Goal: Check status

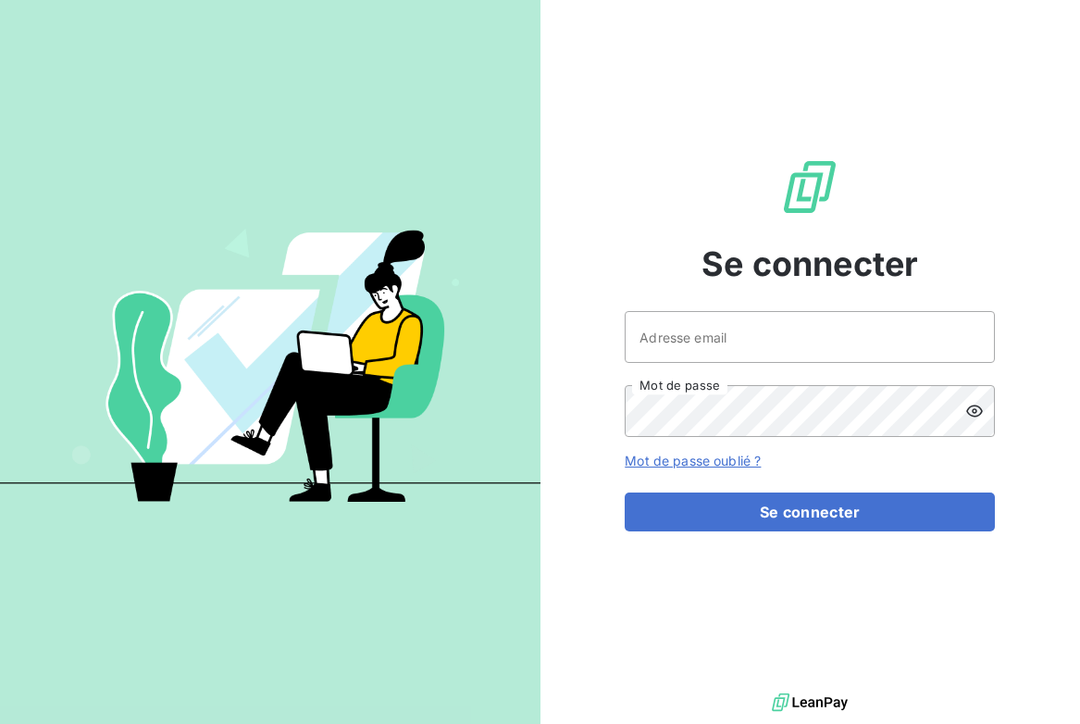
click at [688, 366] on div "Adresse email Mot de passe" at bounding box center [810, 374] width 370 height 126
click at [688, 352] on input "Adresse email" at bounding box center [810, 337] width 370 height 52
type input "[EMAIL_ADDRESS][DOMAIN_NAME]"
click at [625, 492] on button "Se connecter" at bounding box center [810, 511] width 370 height 39
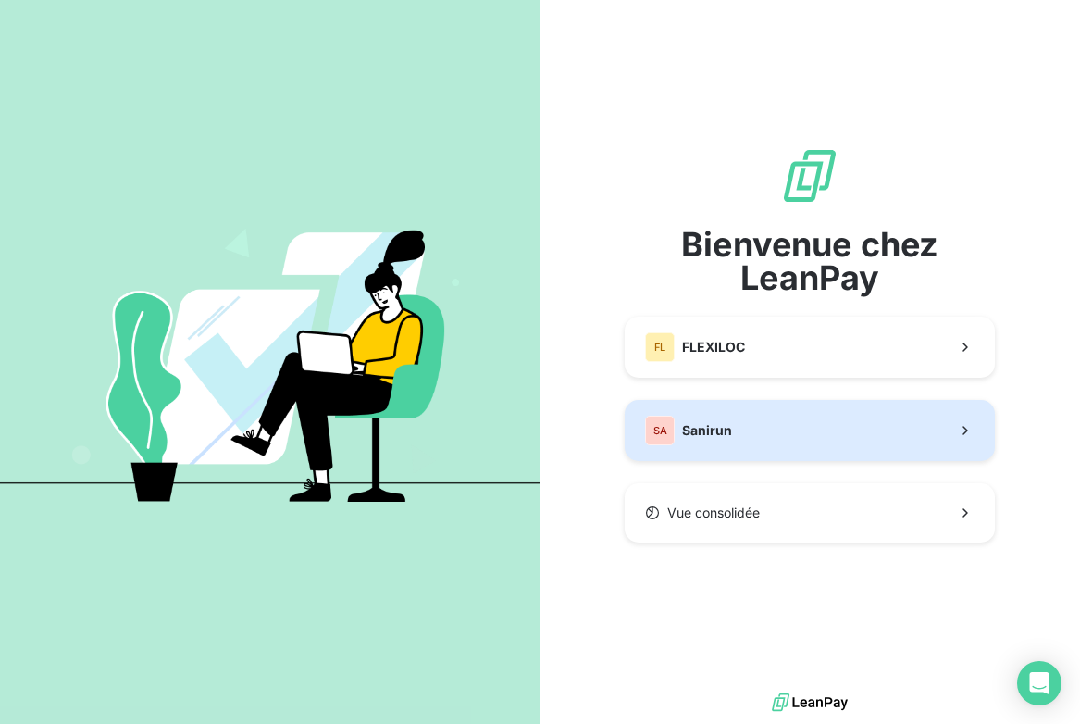
click at [763, 422] on button "SA Sanirun" at bounding box center [810, 430] width 370 height 61
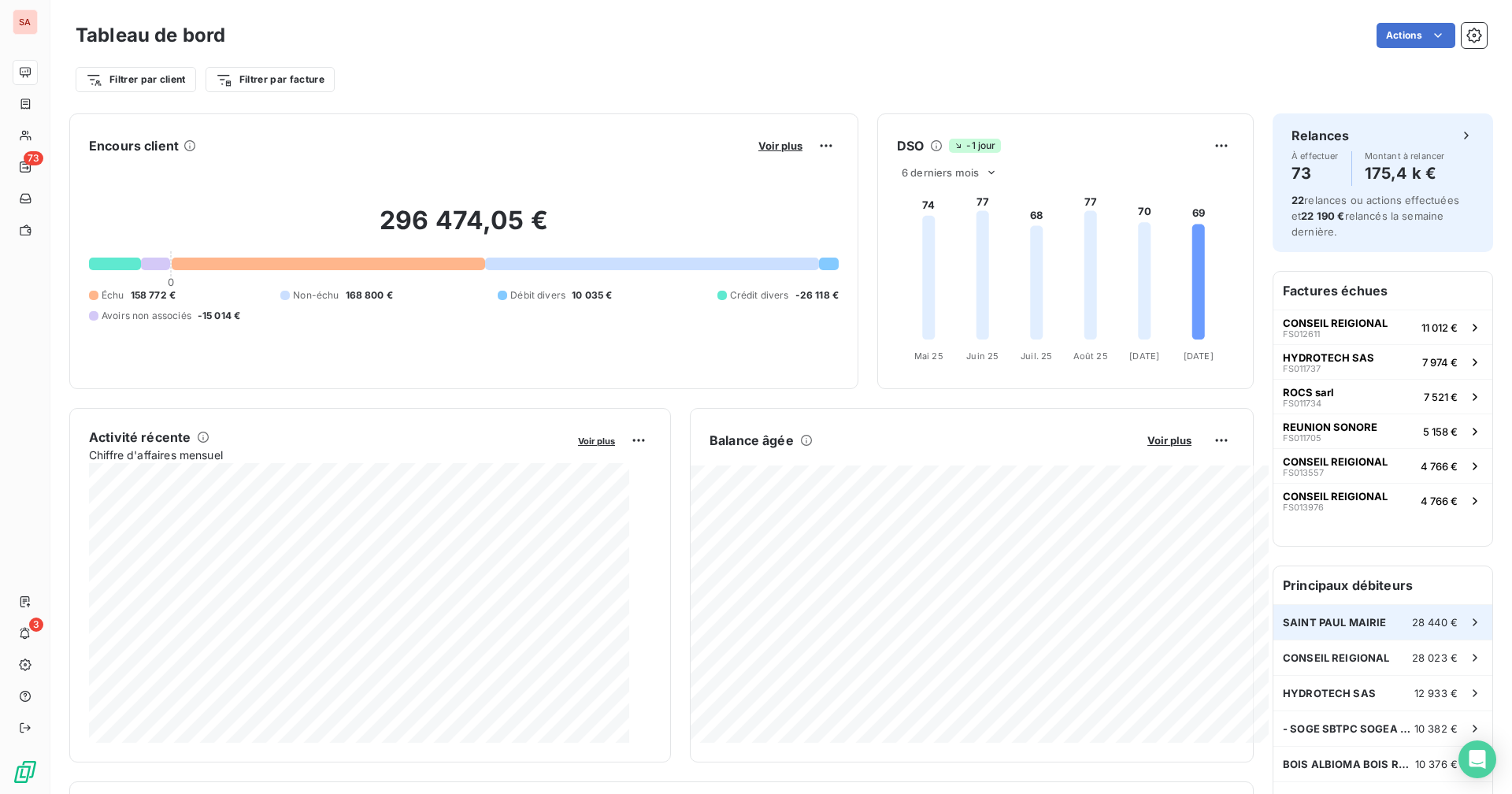
click at [918, 615] on div "[GEOGRAPHIC_DATA] 28 440 €" at bounding box center [1382, 622] width 219 height 35
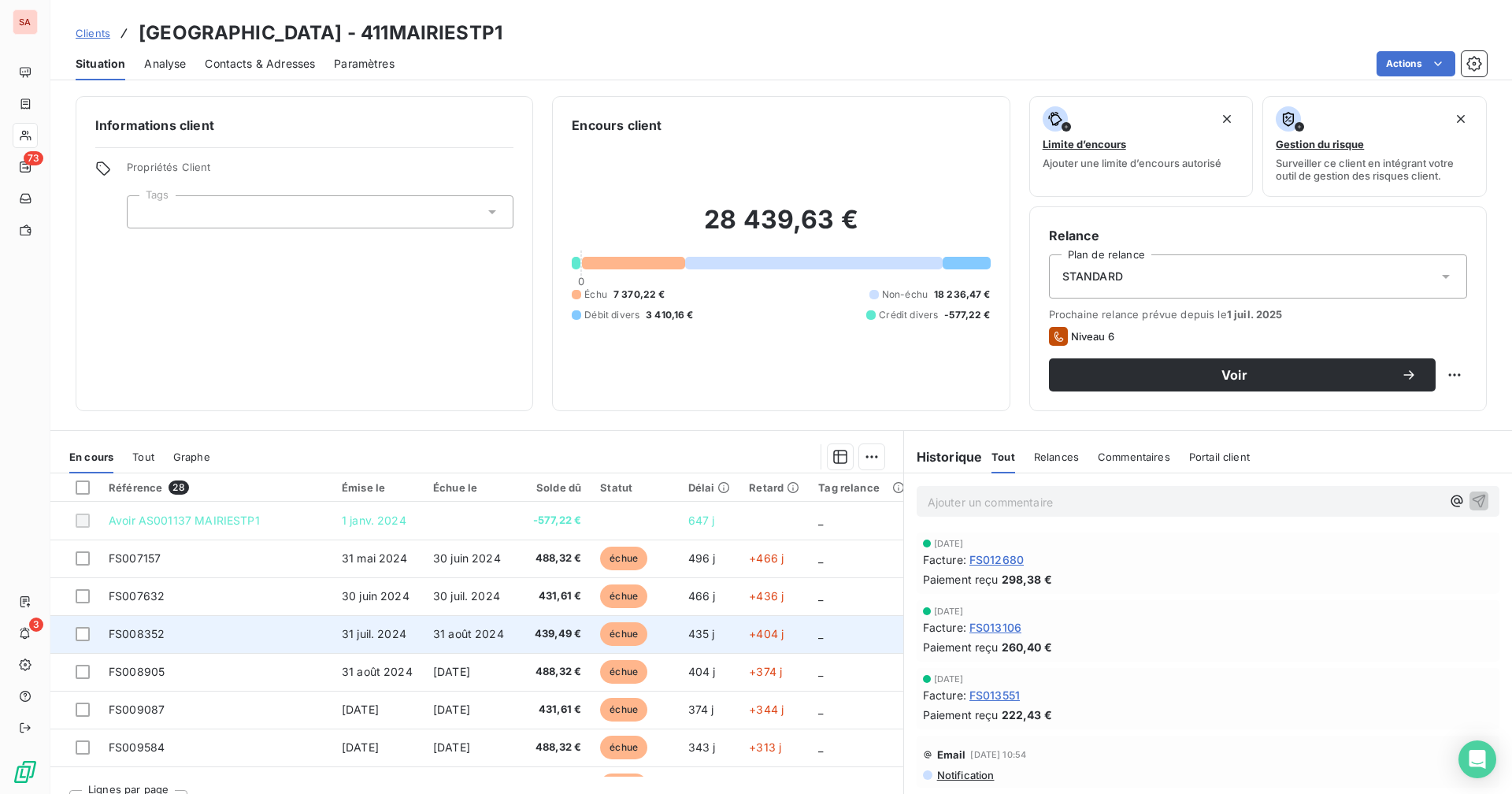
click at [503, 615] on td "31 août 2024" at bounding box center [471, 634] width 94 height 37
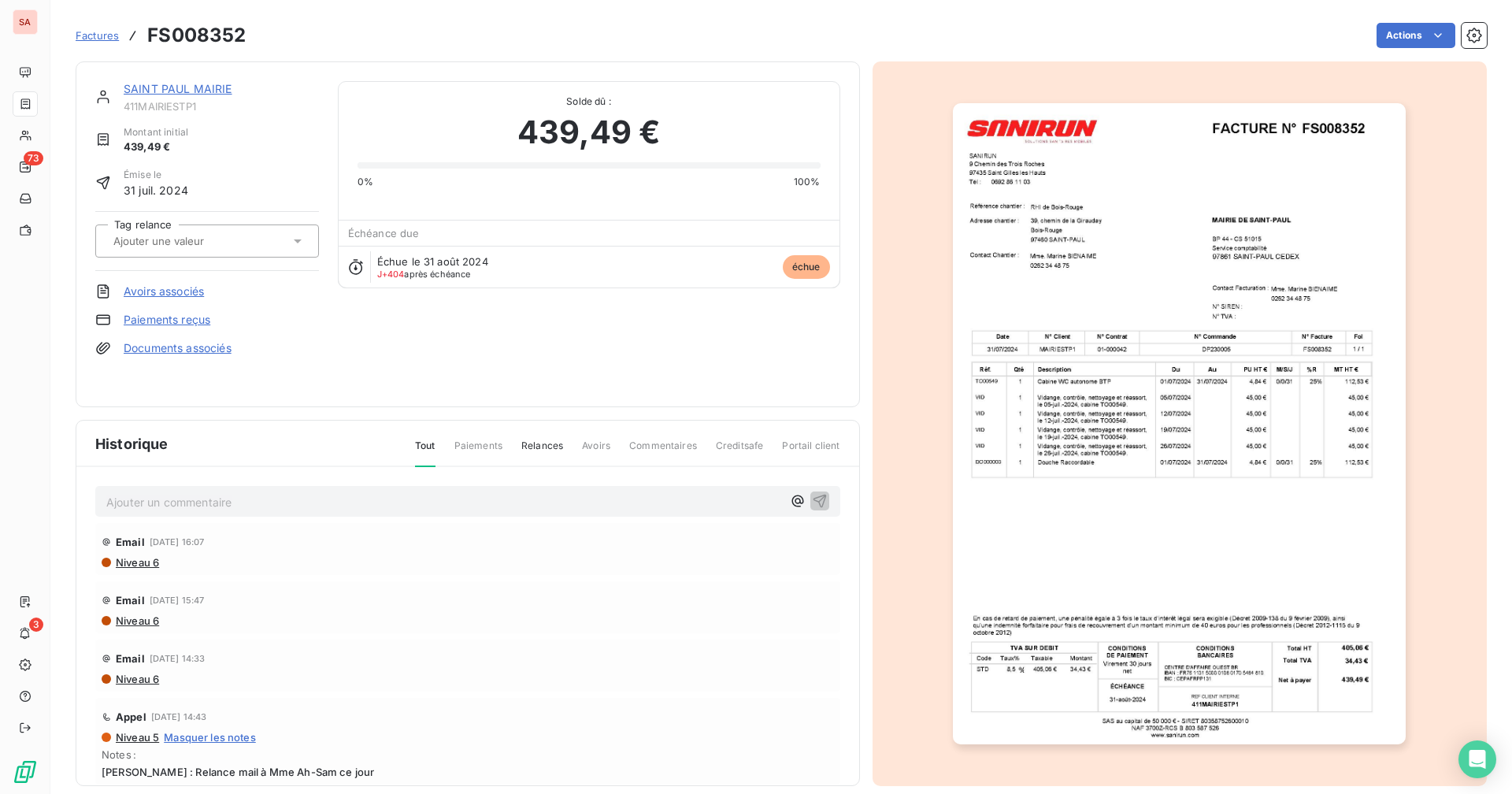
click at [163, 89] on link "SAINT PAUL MAIRIE" at bounding box center [178, 89] width 109 height 14
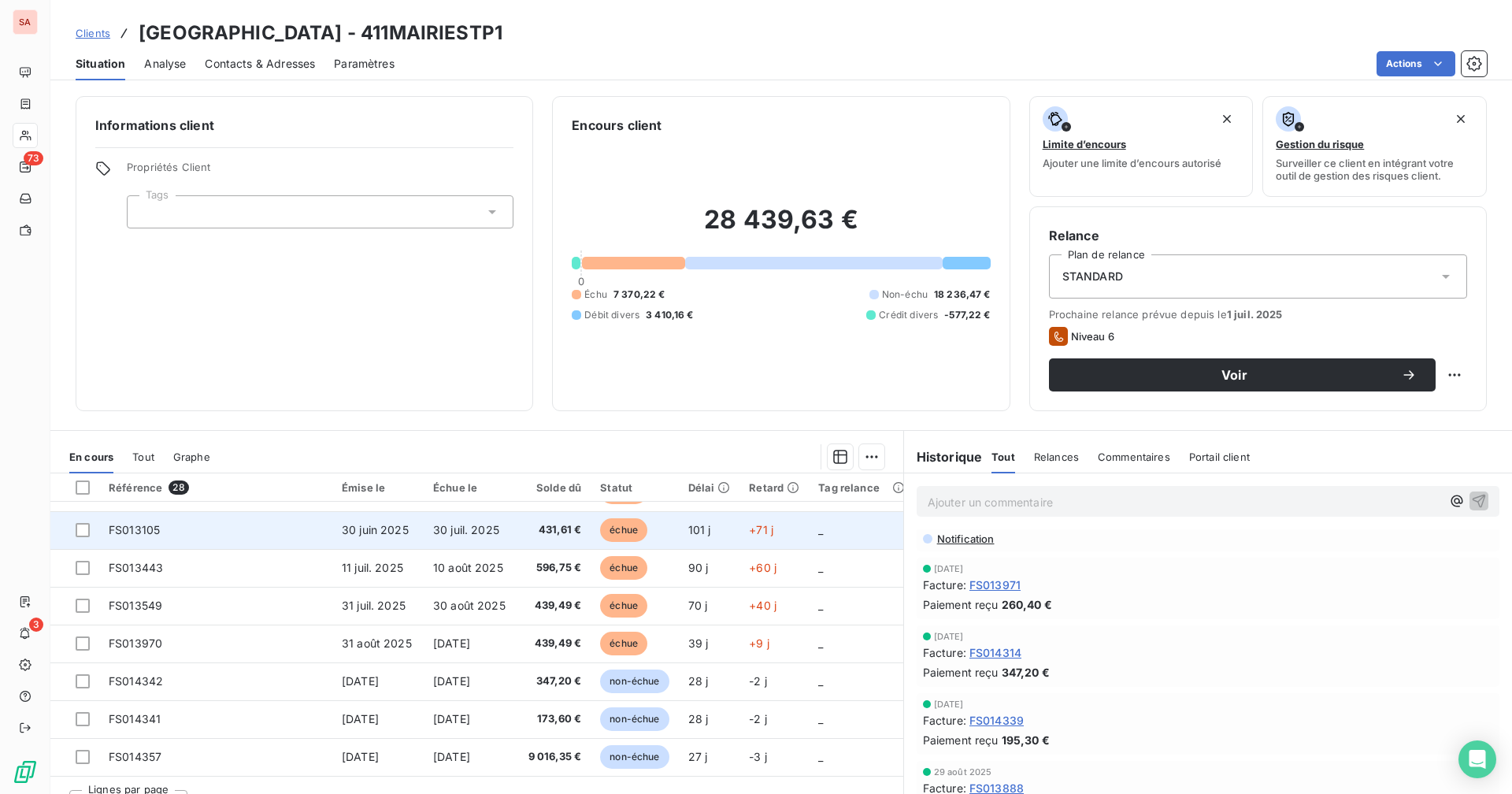
scroll to position [441, 0]
